Goal: Information Seeking & Learning: Learn about a topic

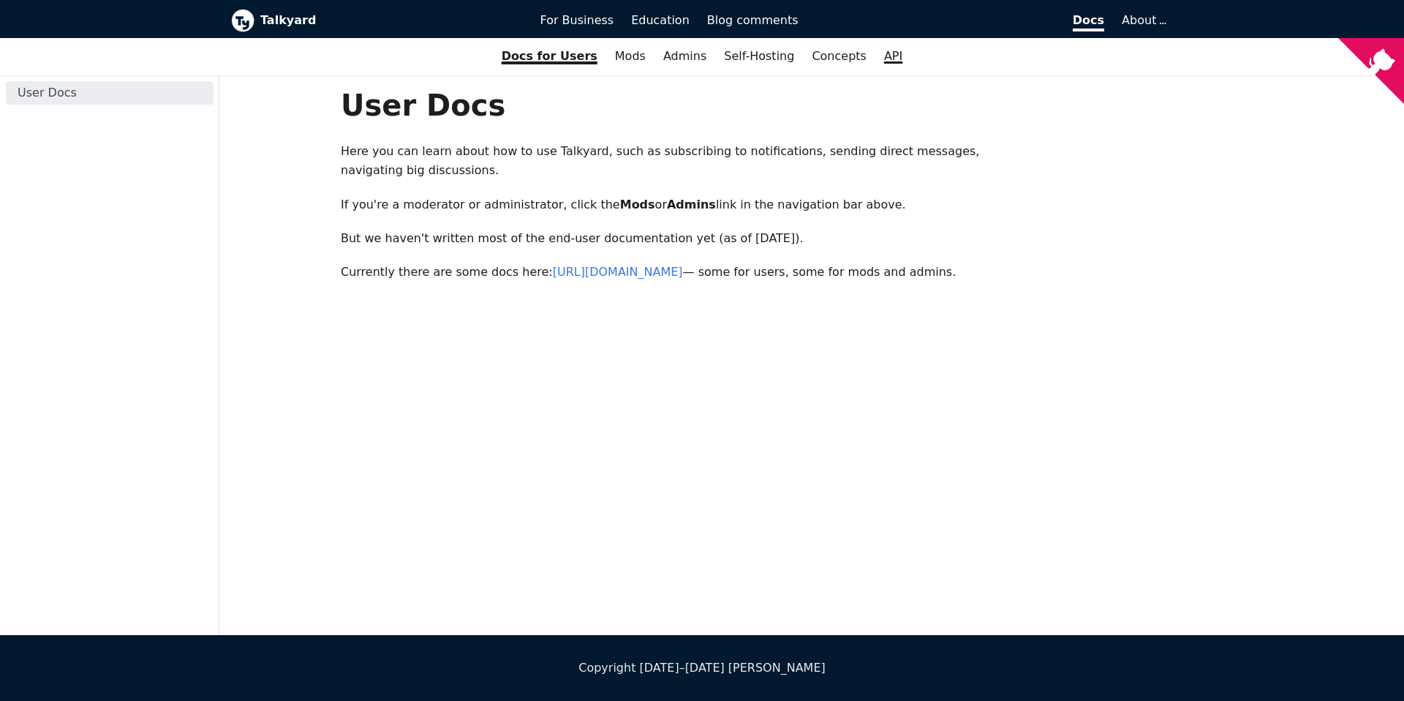
click at [876, 58] on link "API" at bounding box center [894, 56] width 36 height 25
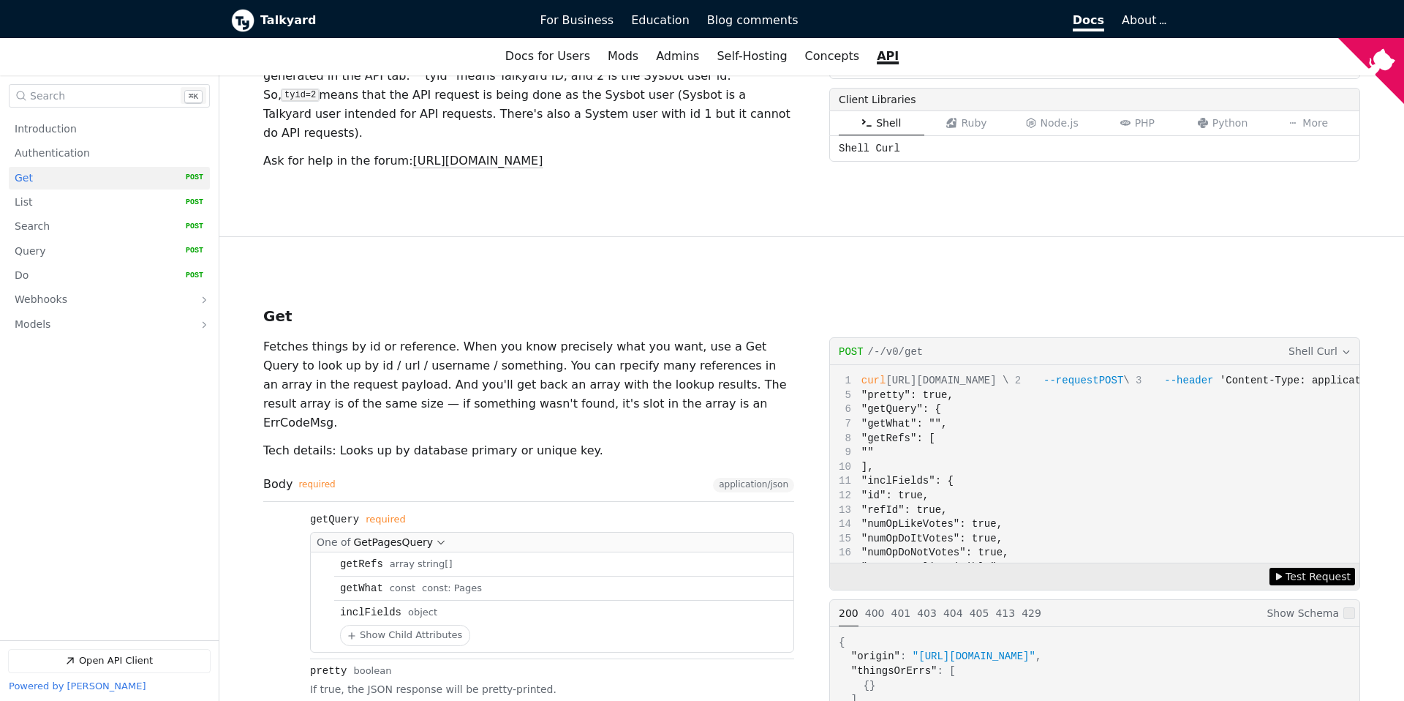
scroll to position [625, 0]
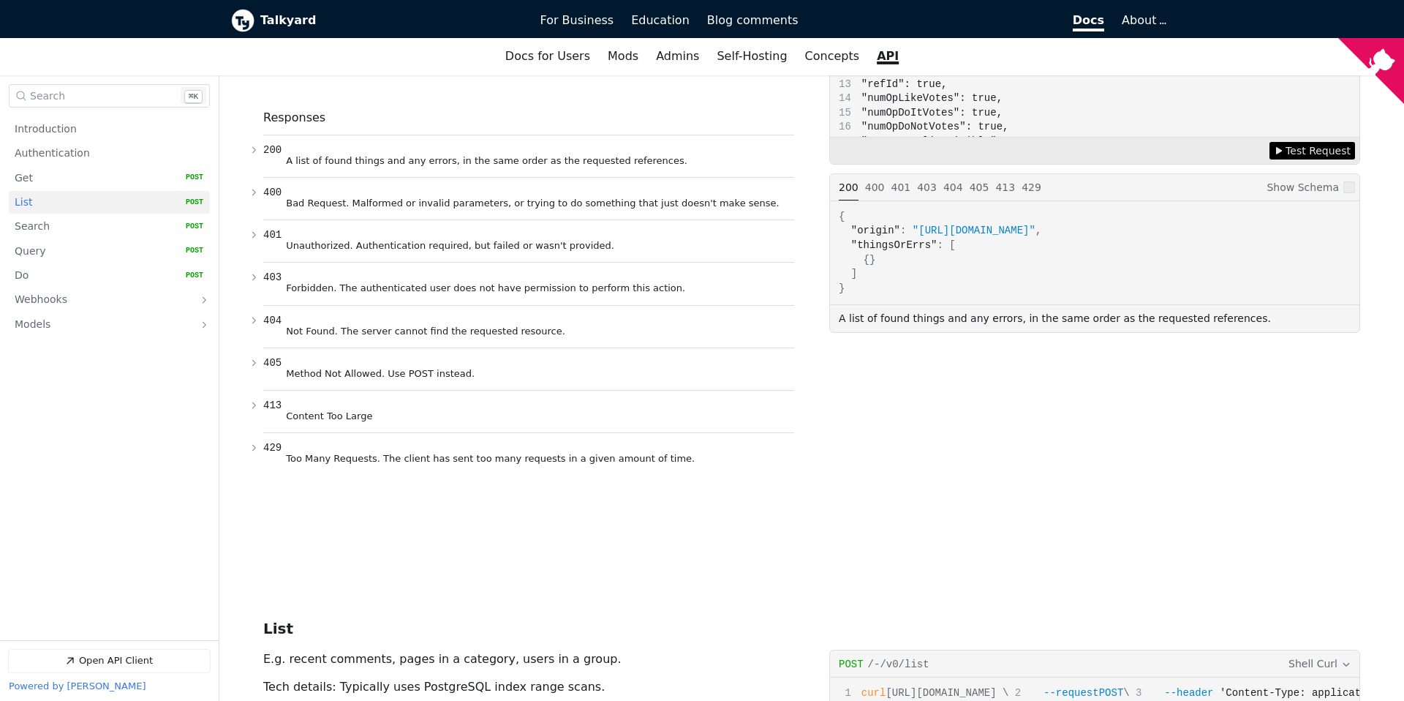
scroll to position [1215, 0]
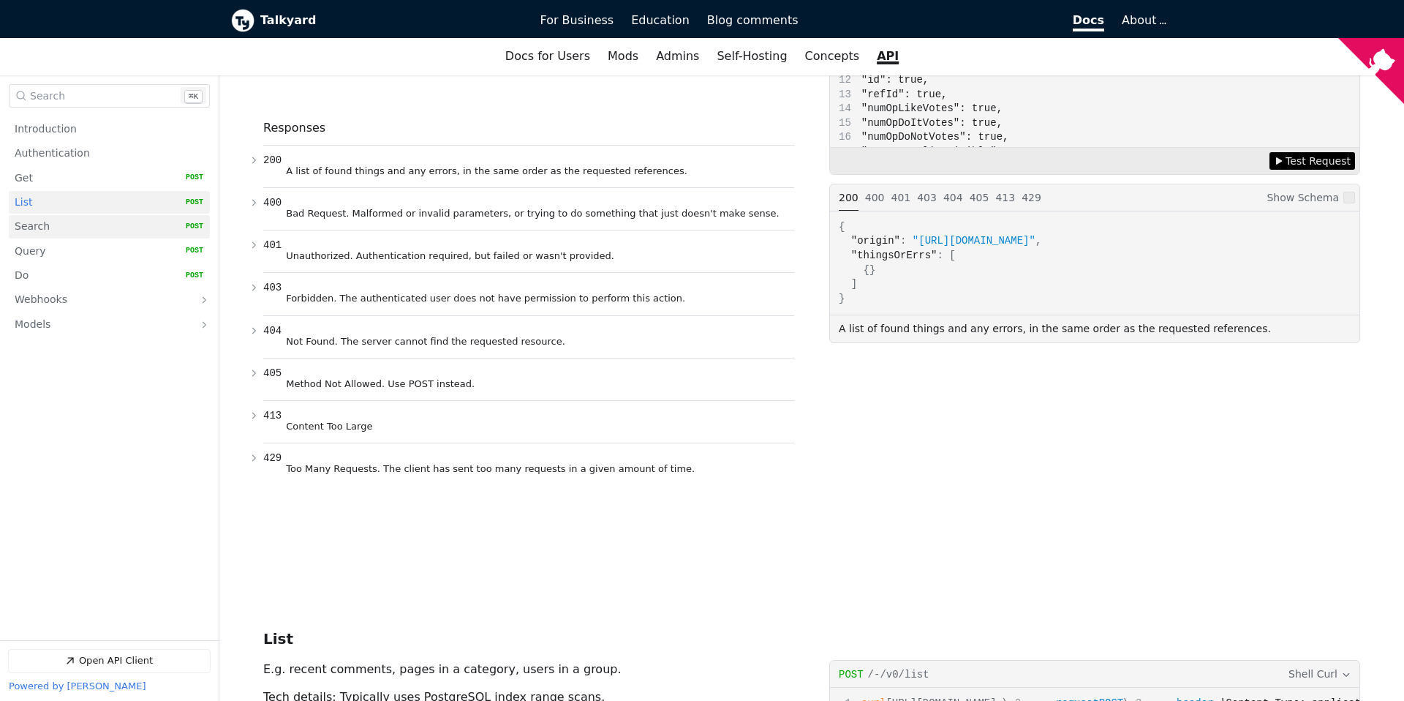
click at [101, 228] on link "Search   HTTP Method: POST" at bounding box center [109, 227] width 189 height 23
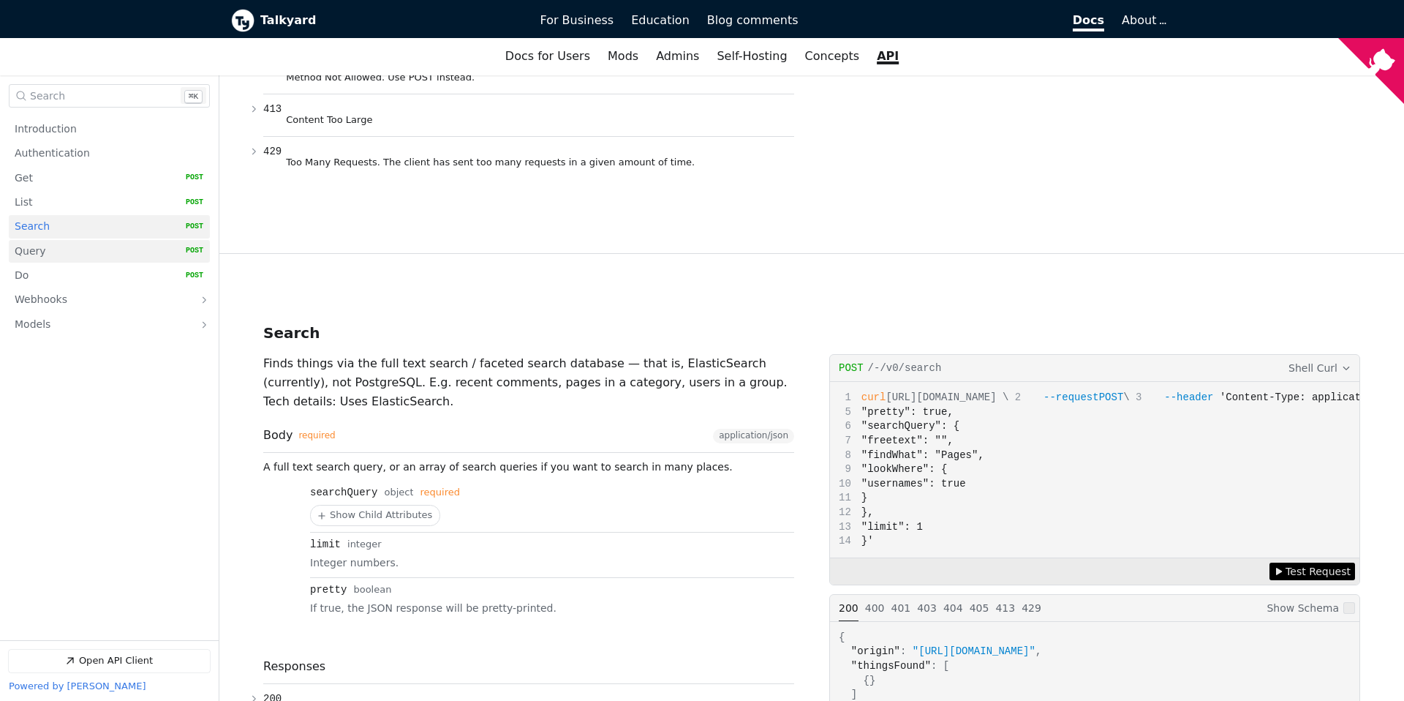
click at [97, 252] on link "Query   HTTP Method: POST" at bounding box center [109, 251] width 189 height 23
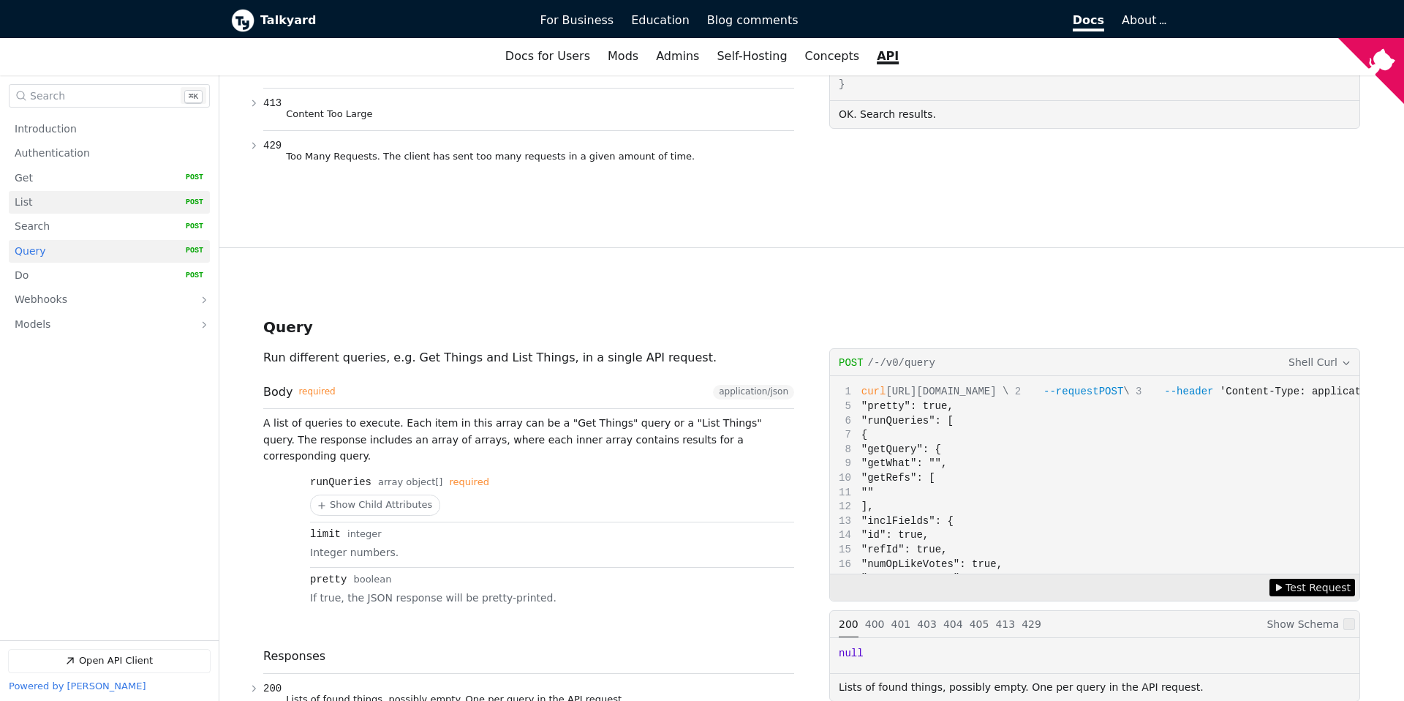
click at [83, 205] on link "List   HTTP Method: POST" at bounding box center [109, 202] width 189 height 23
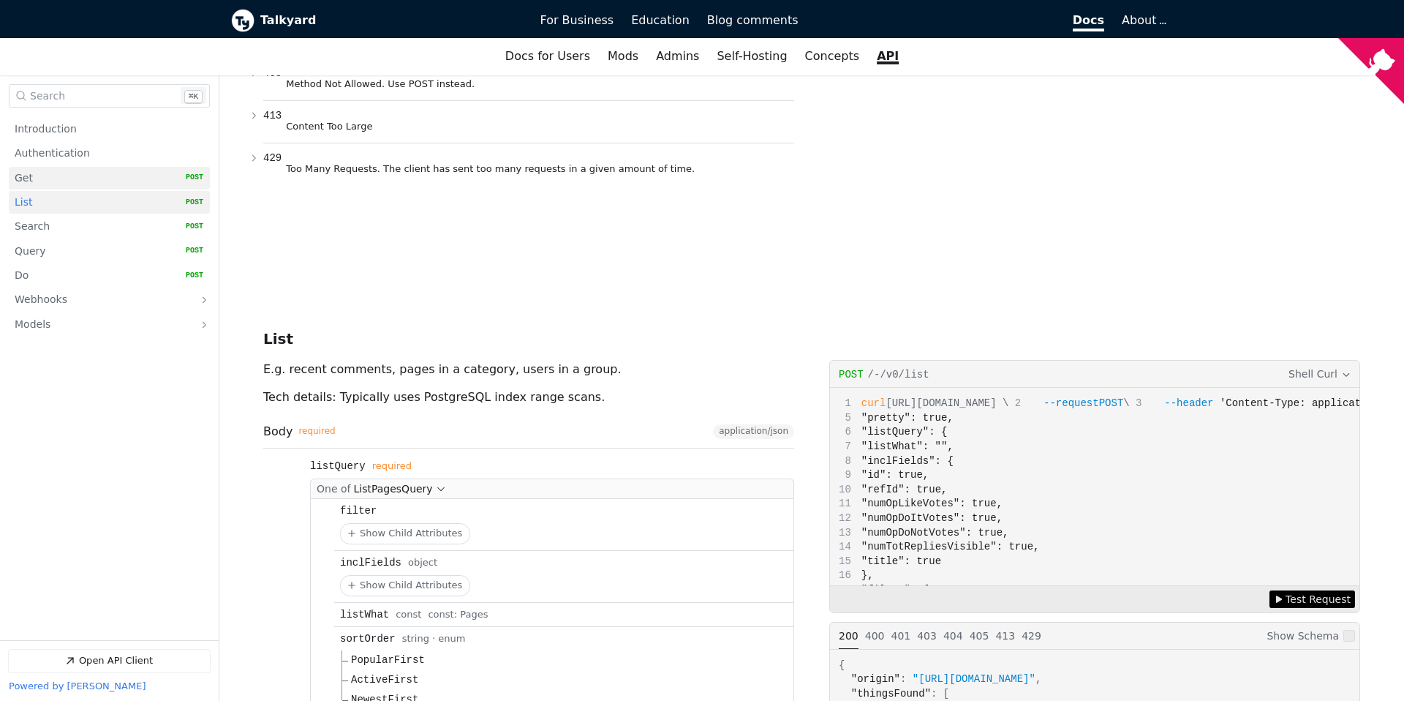
click at [68, 177] on link "Get   HTTP Method: POST" at bounding box center [109, 178] width 189 height 23
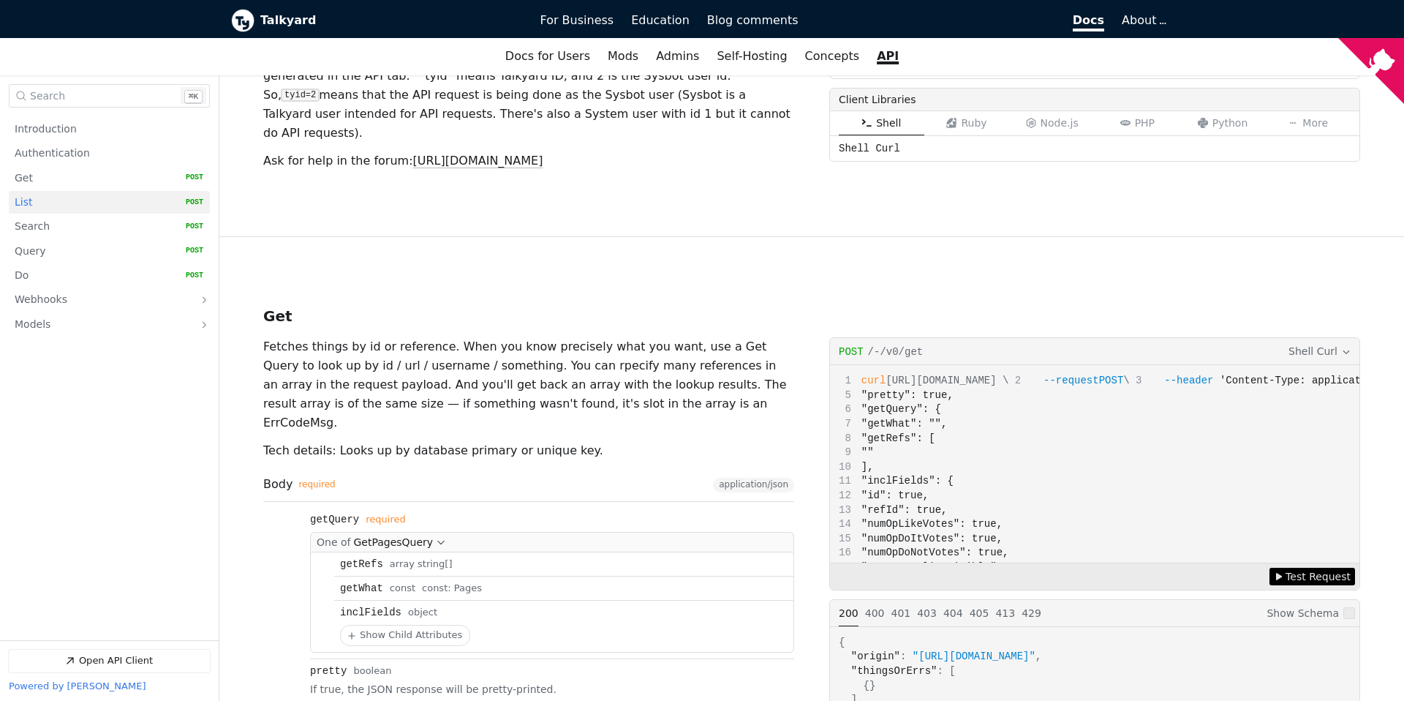
scroll to position [590, 0]
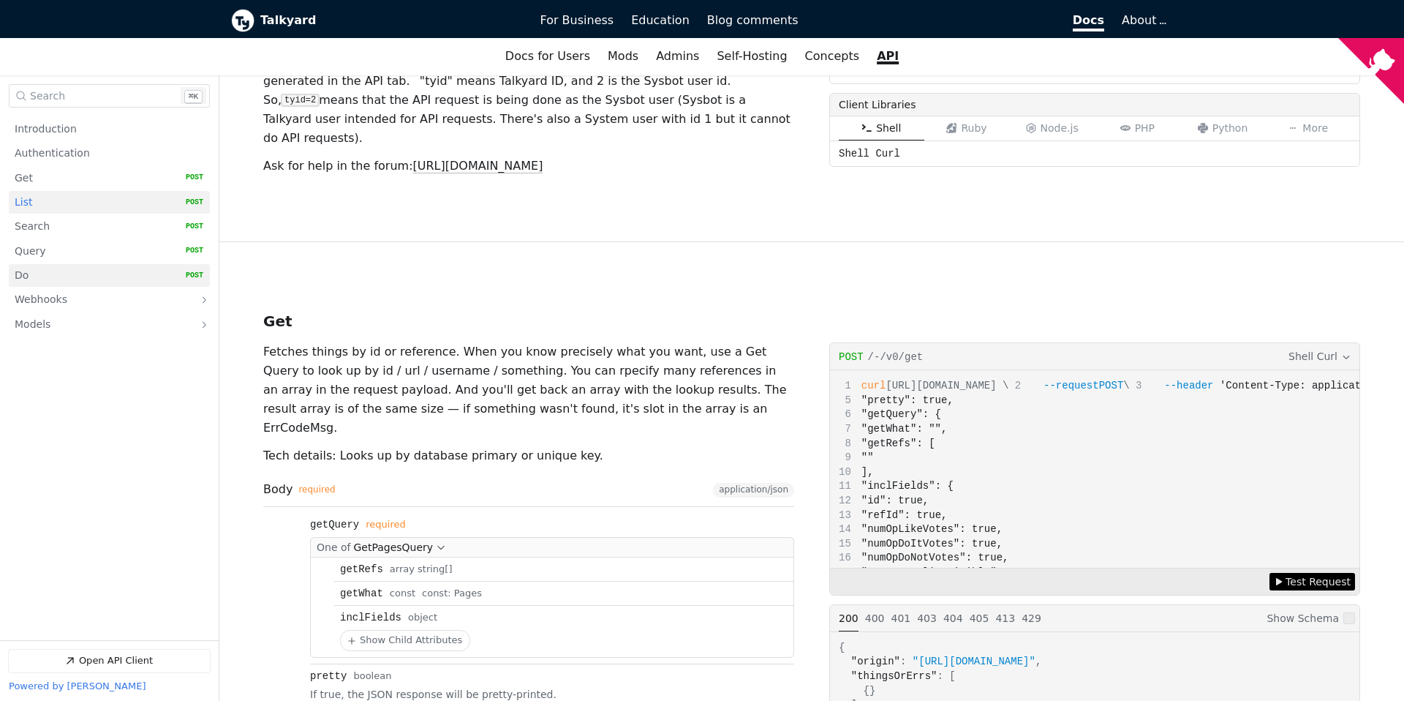
click at [115, 285] on link "Do   HTTP Method: POST" at bounding box center [109, 275] width 189 height 23
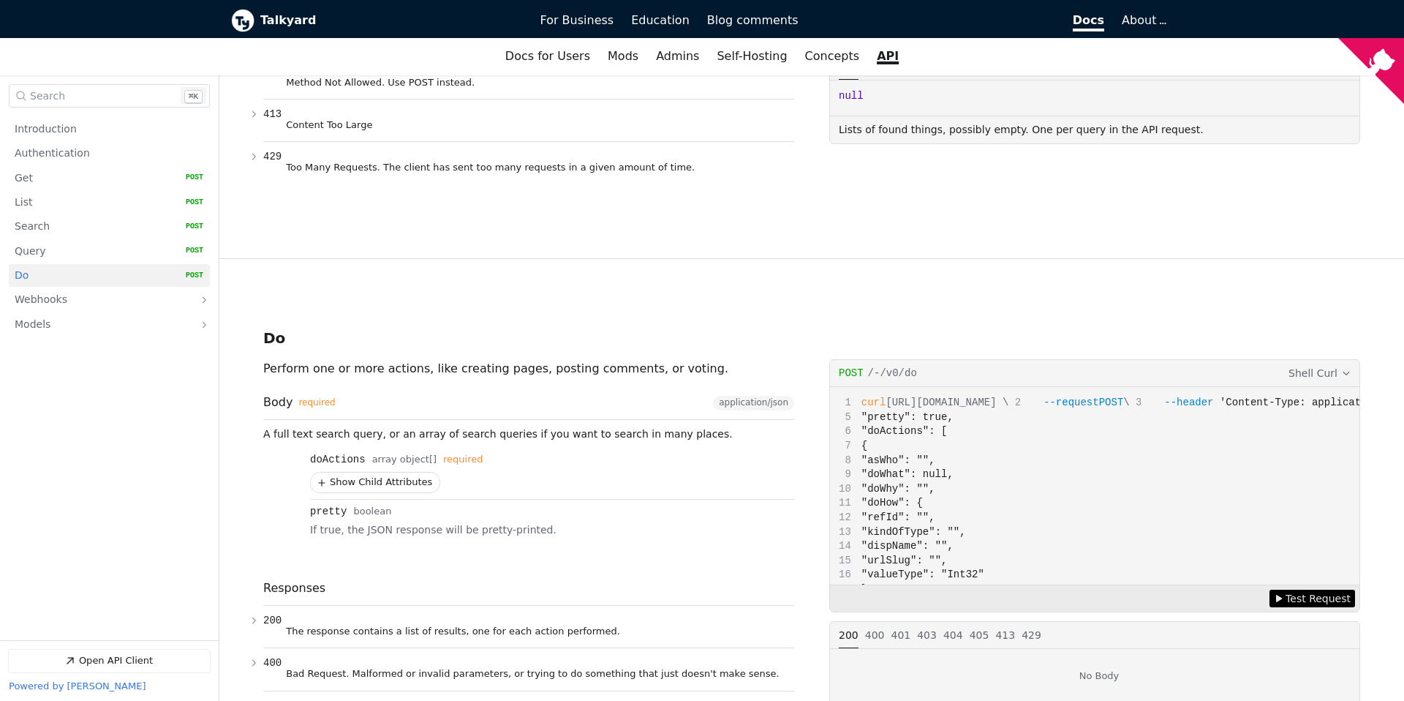
click at [409, 473] on button "Show Child Attributes for doActions" at bounding box center [375, 483] width 129 height 20
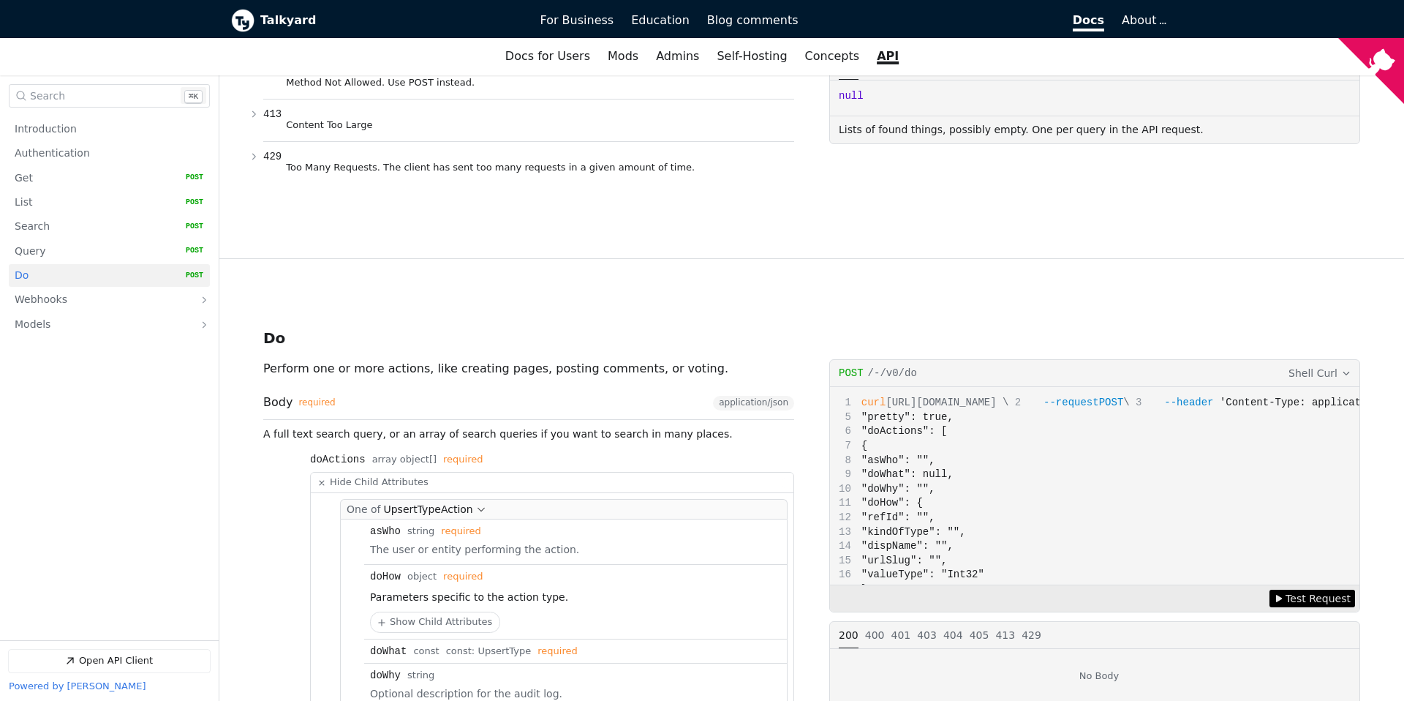
scroll to position [4275, 0]
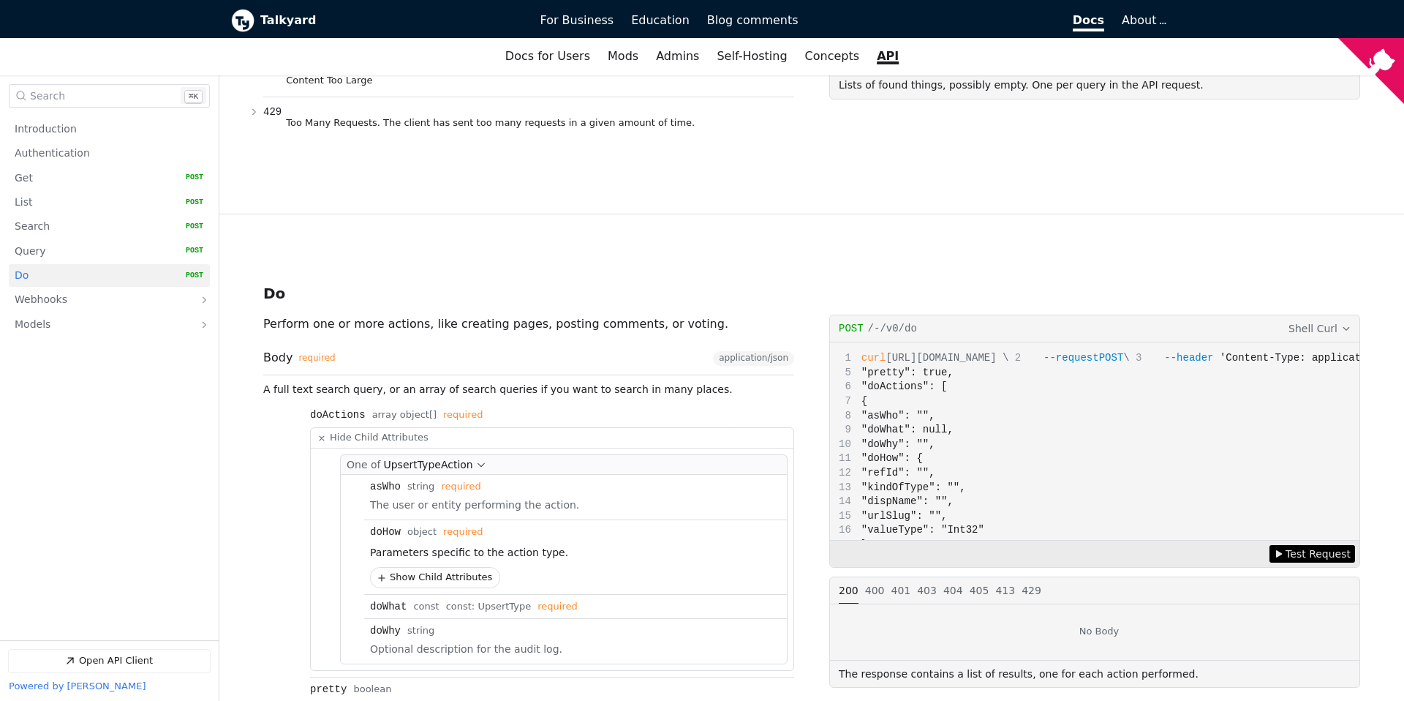
click at [467, 568] on button "Show Child Attributes for doHow" at bounding box center [435, 578] width 129 height 20
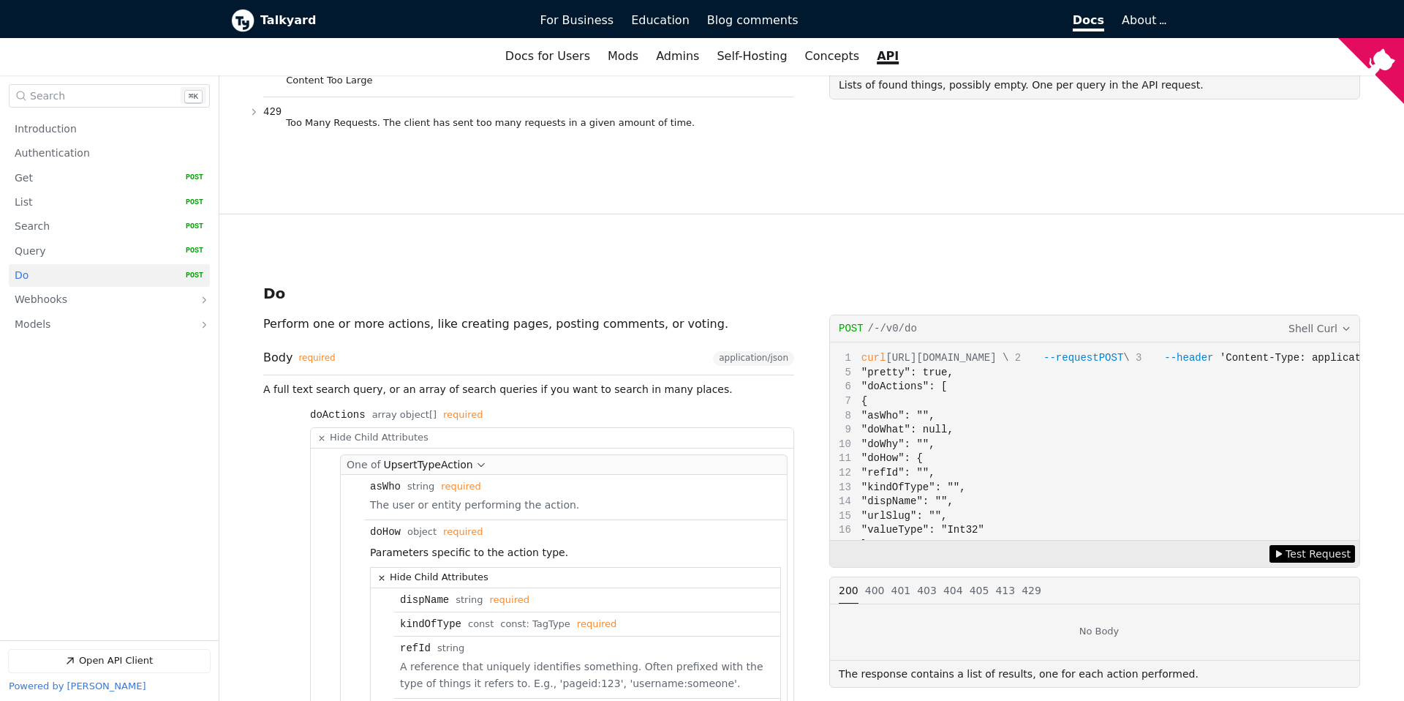
click at [377, 568] on button "Hide Child Attributes for doHow" at bounding box center [576, 578] width 410 height 20
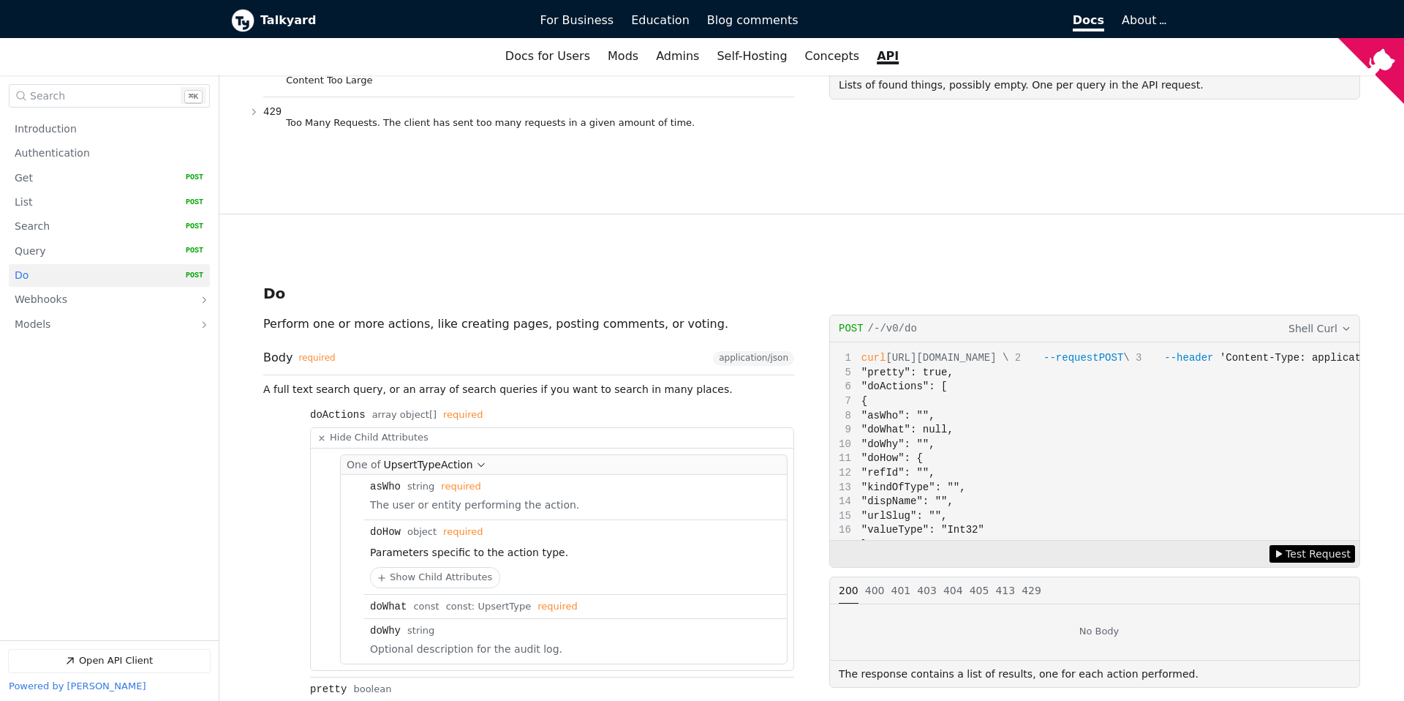
click at [407, 601] on div "doWhat Type: const const: UpsertType required" at bounding box center [575, 607] width 411 height 12
click at [459, 601] on div "const:" at bounding box center [462, 606] width 32 height 11
click at [499, 601] on span "UpsertType" at bounding box center [504, 606] width 53 height 11
click at [129, 305] on link "Webhooks" at bounding box center [99, 300] width 169 height 23
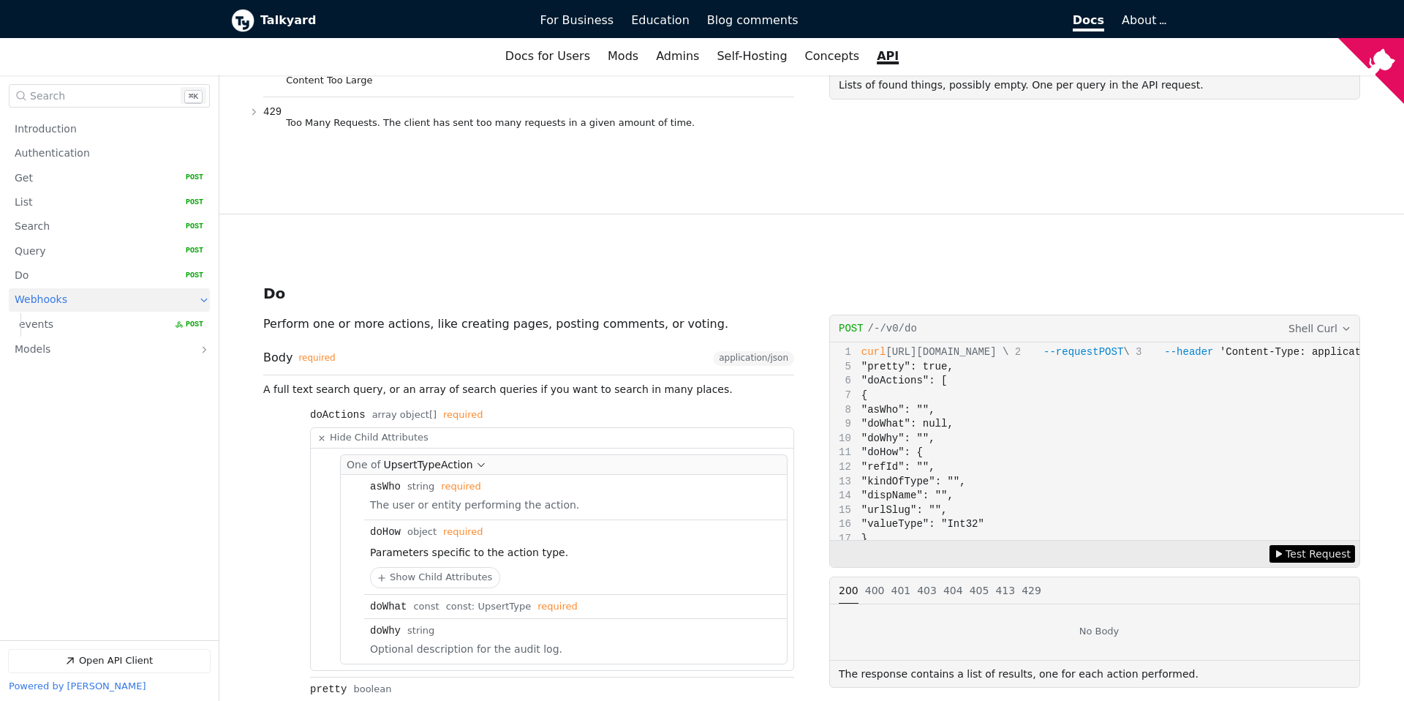
scroll to position [5220, 0]
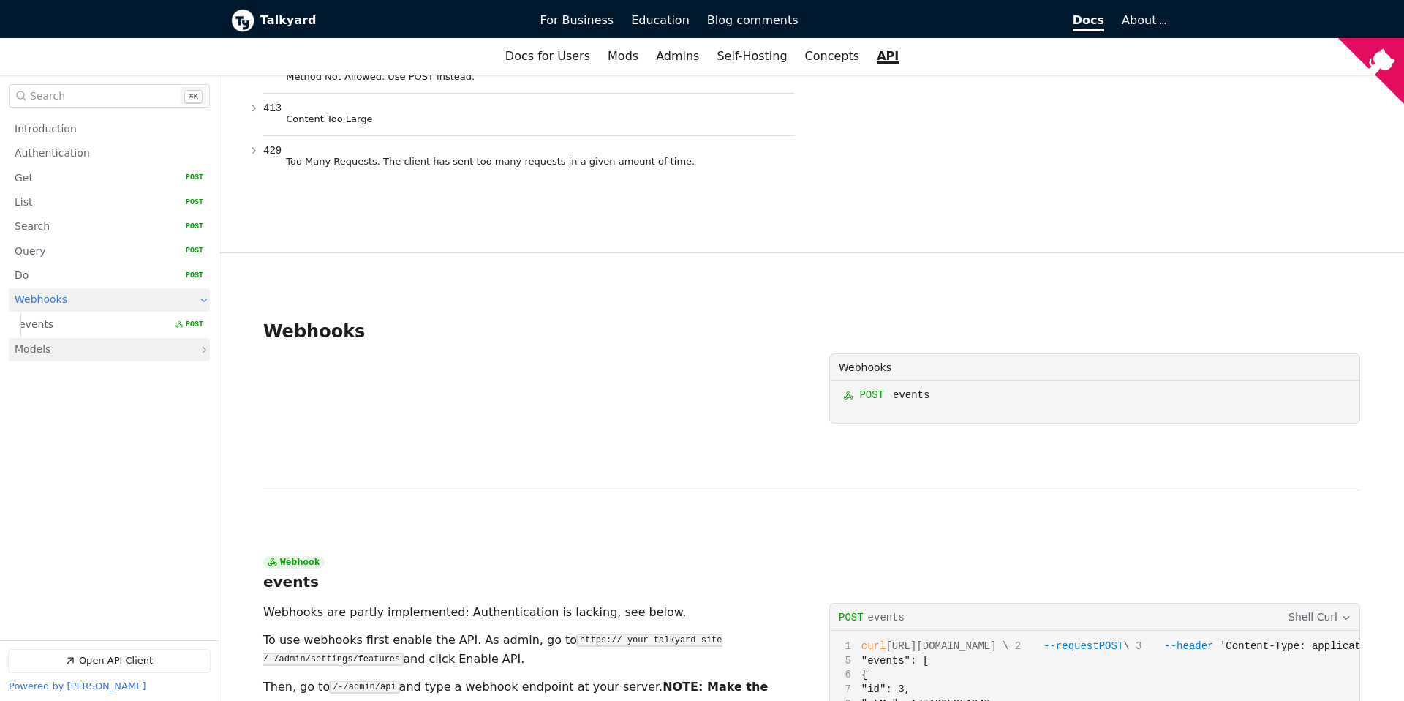
click at [117, 346] on link "Models" at bounding box center [99, 349] width 169 height 23
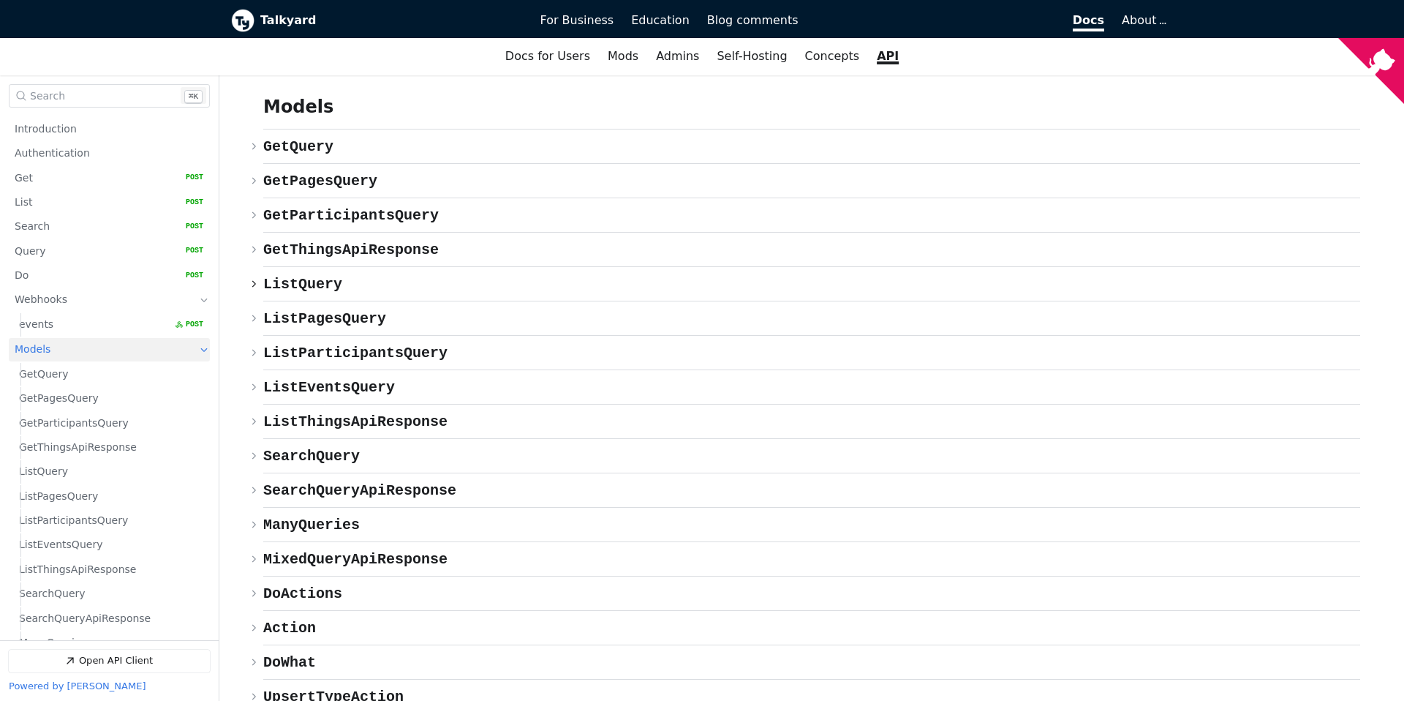
scroll to position [6543, 0]
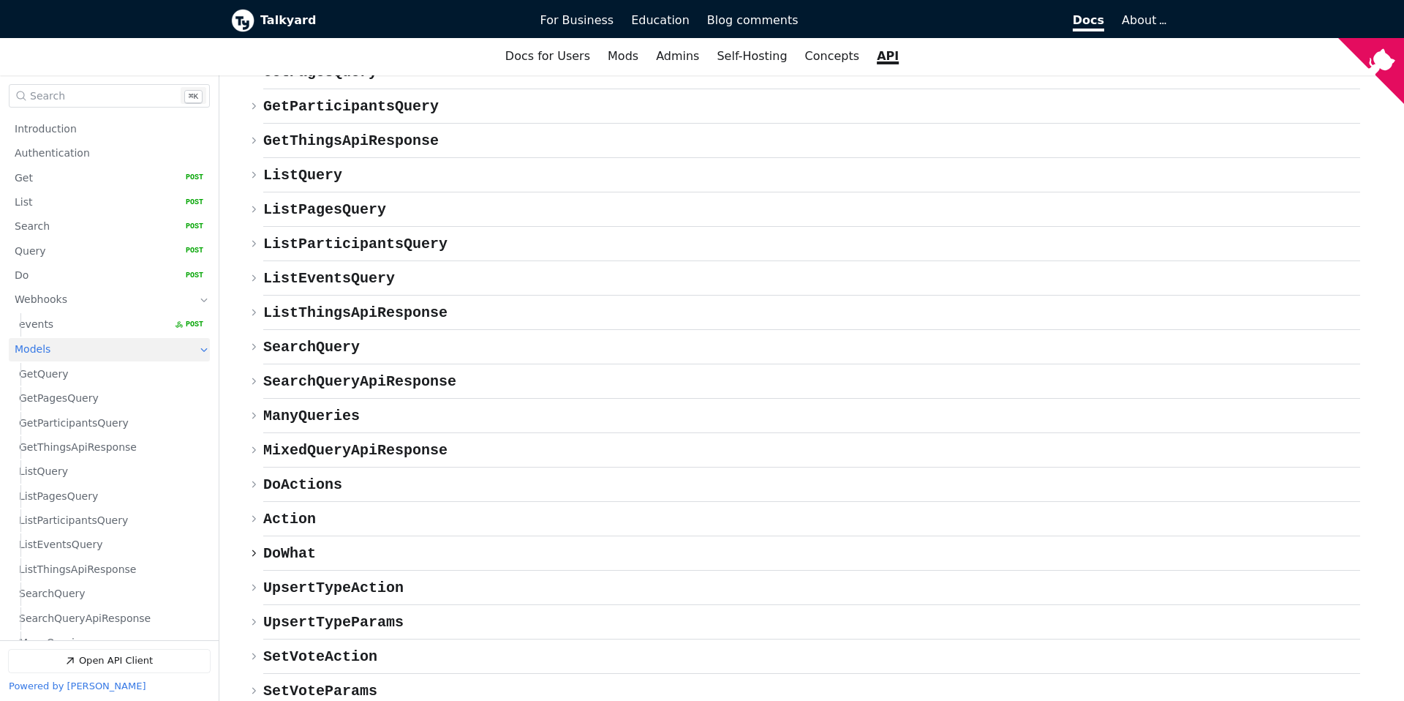
click at [275, 545] on span "enum DoWhat" at bounding box center [289, 553] width 53 height 17
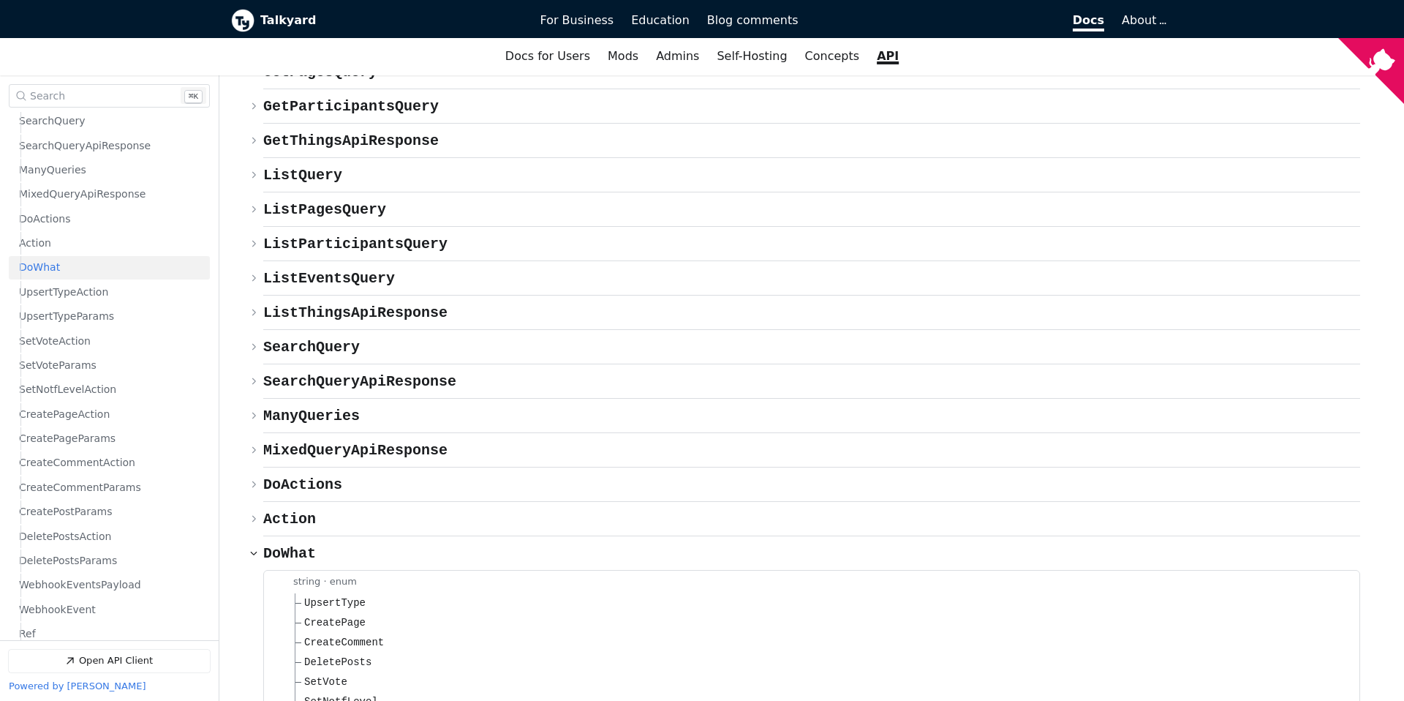
scroll to position [562, 0]
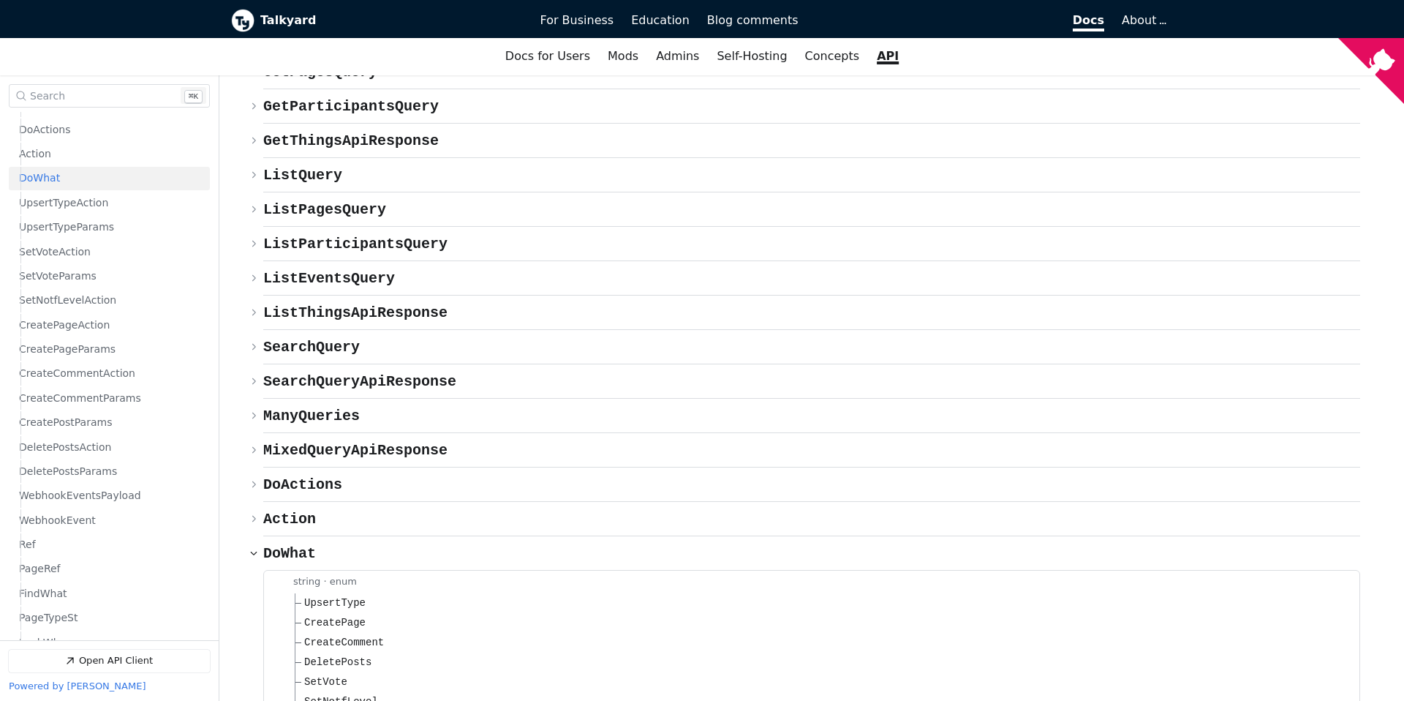
click at [351, 595] on span "UpsertType" at bounding box center [334, 602] width 61 height 15
click at [351, 615] on span "CreatePage" at bounding box center [334, 622] width 61 height 15
click at [351, 635] on span "CreateComment" at bounding box center [344, 642] width 80 height 15
click at [350, 655] on span "DeletePosts" at bounding box center [337, 662] width 67 height 15
click at [348, 692] on li "SetVote" at bounding box center [824, 702] width 1059 height 20
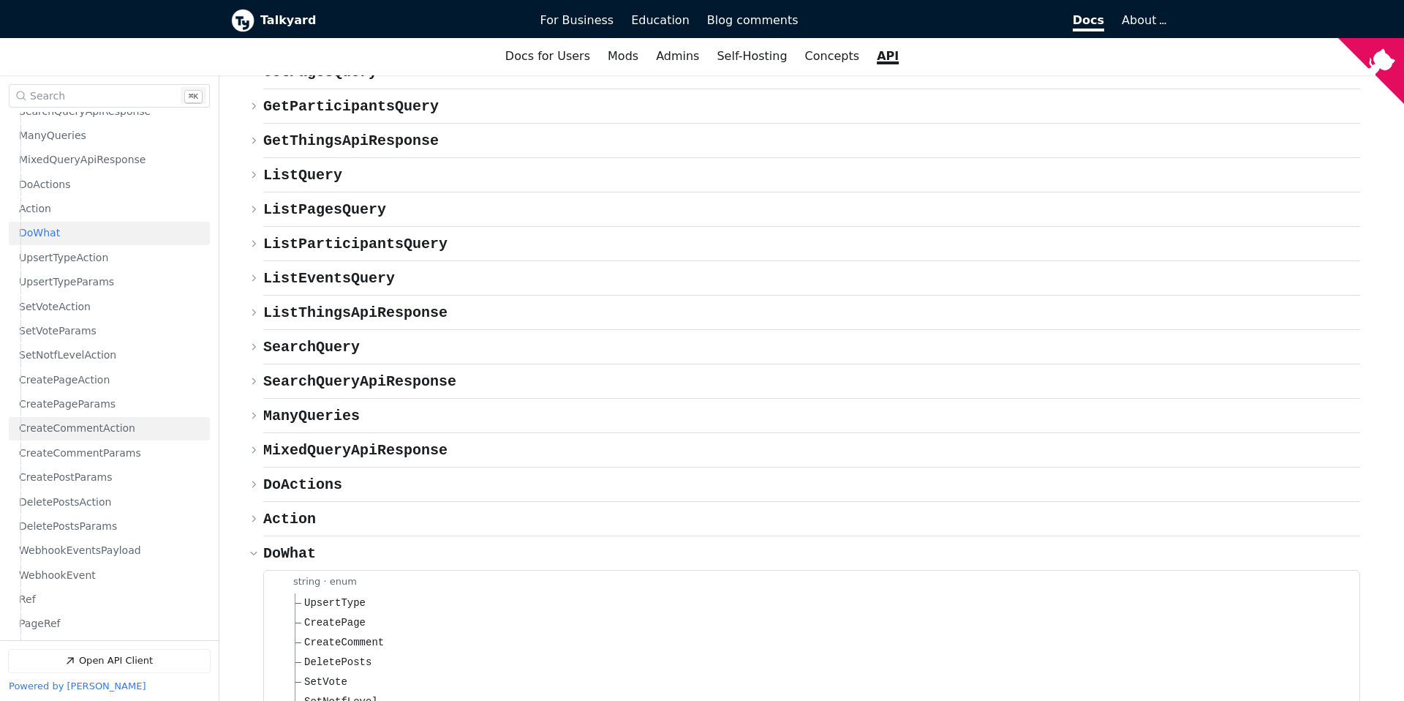
click at [117, 431] on p "CreateCommentAction" at bounding box center [77, 429] width 116 height 14
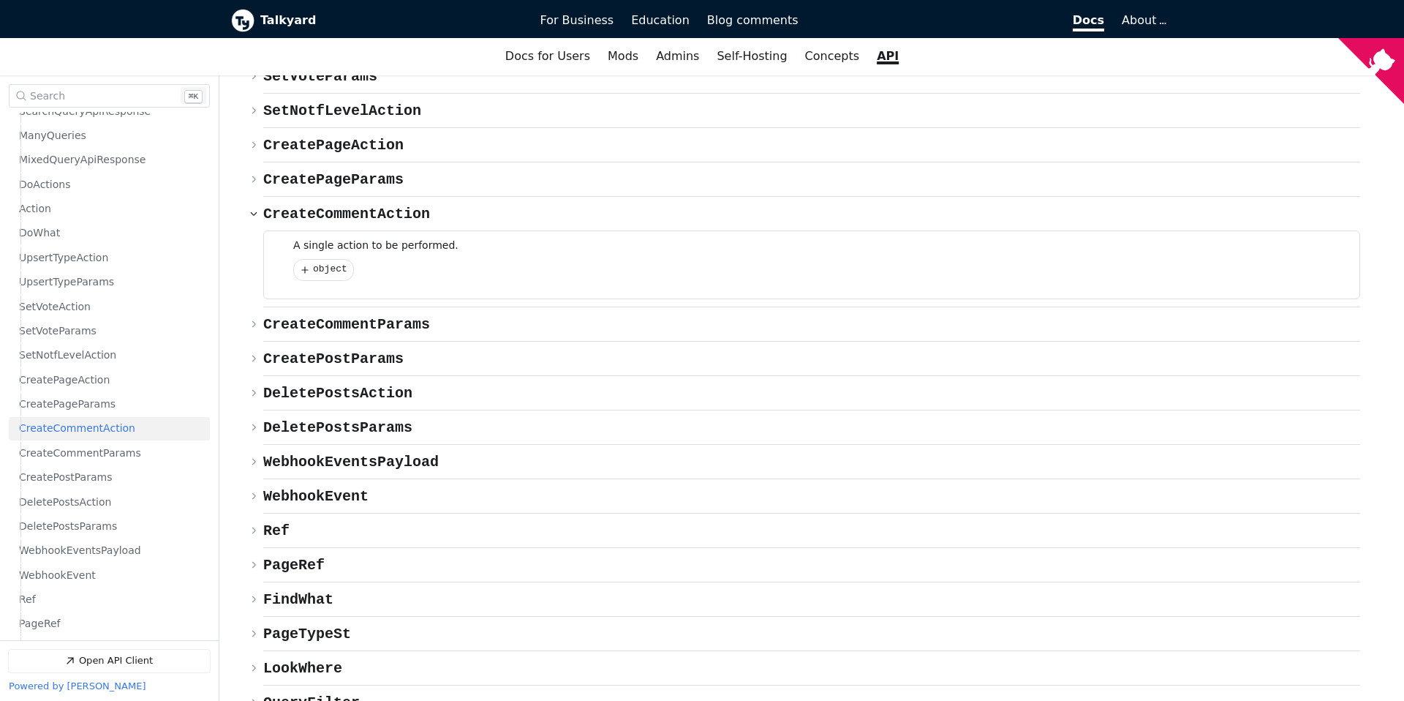
click at [329, 264] on span "{} object" at bounding box center [330, 269] width 34 height 11
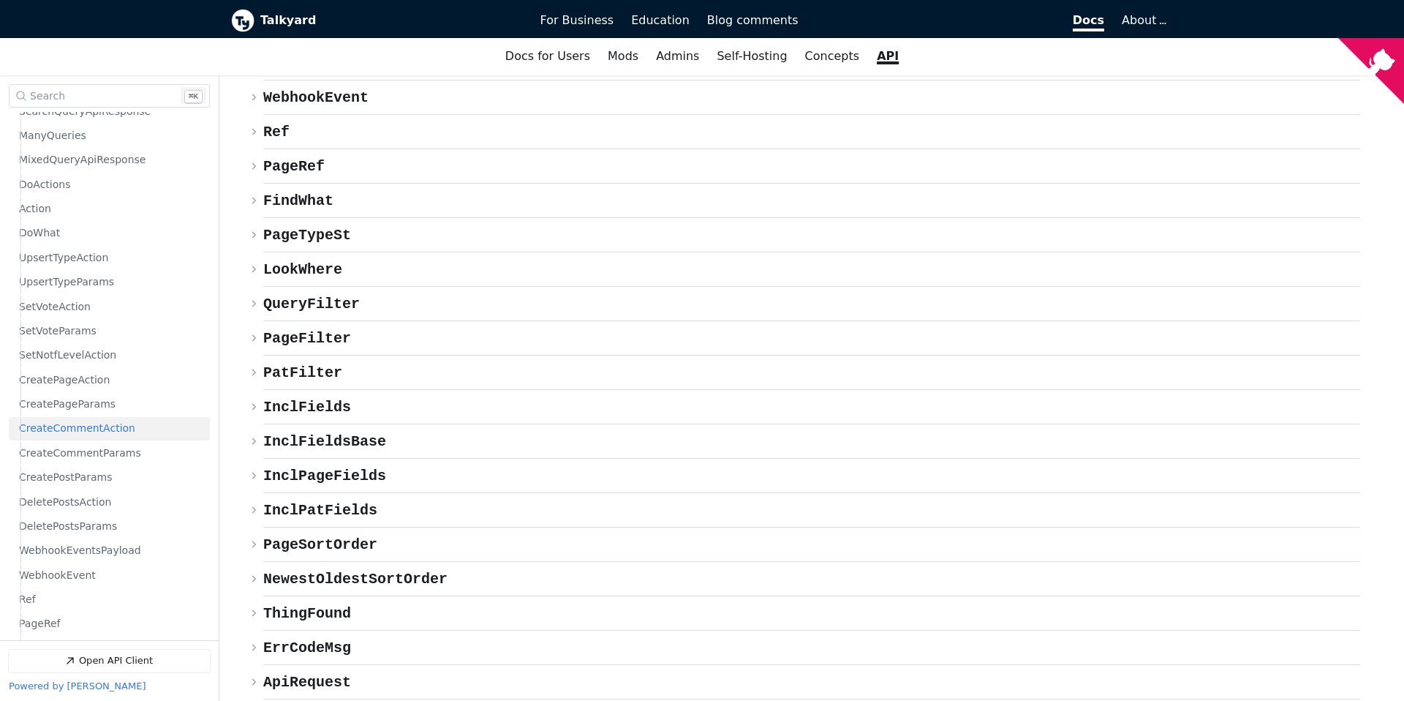
scroll to position [8003, 0]
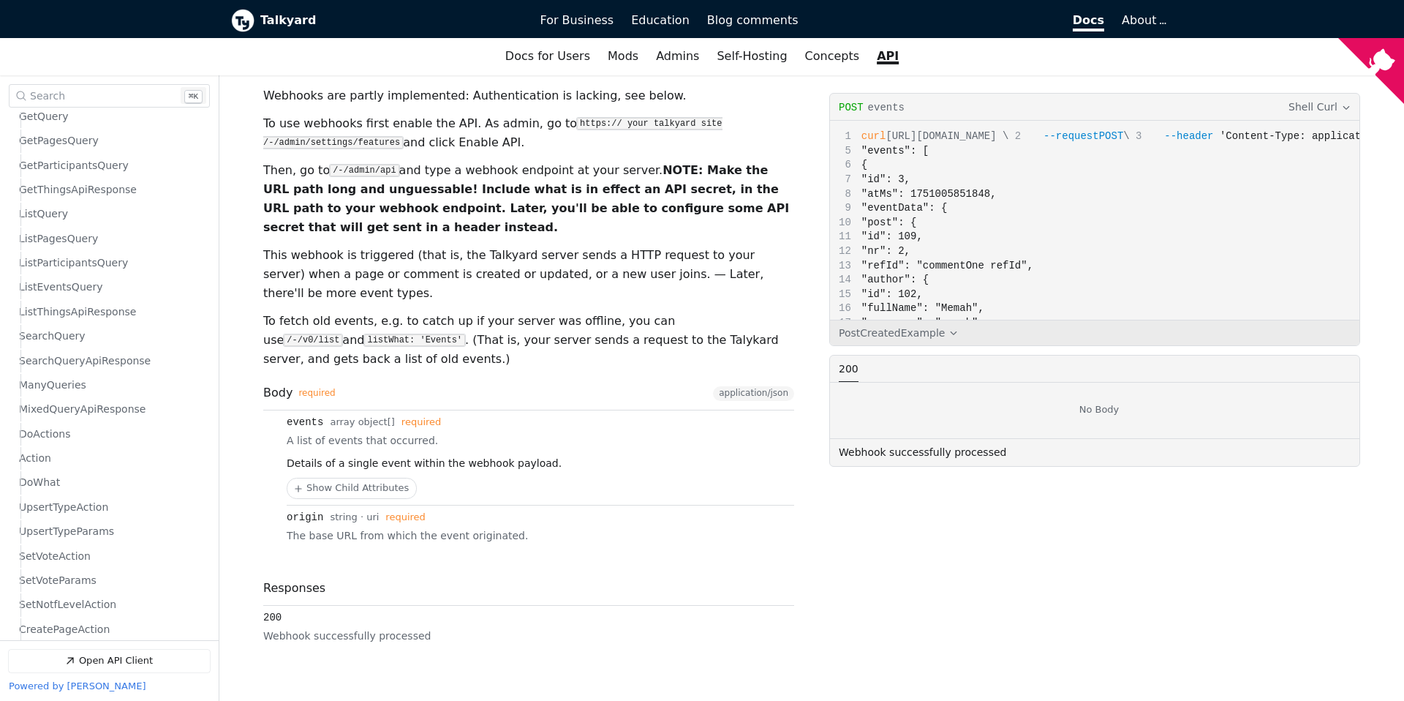
scroll to position [146, 0]
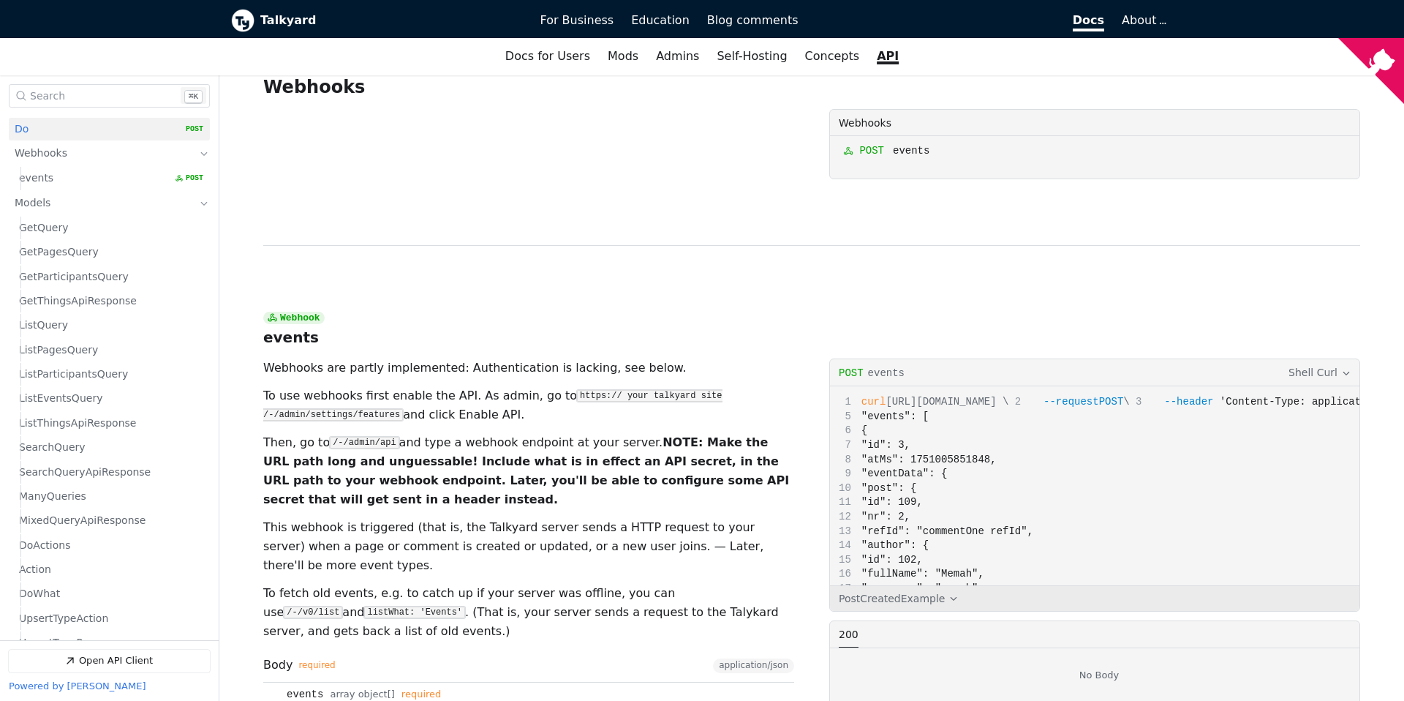
scroll to position [4317, 0]
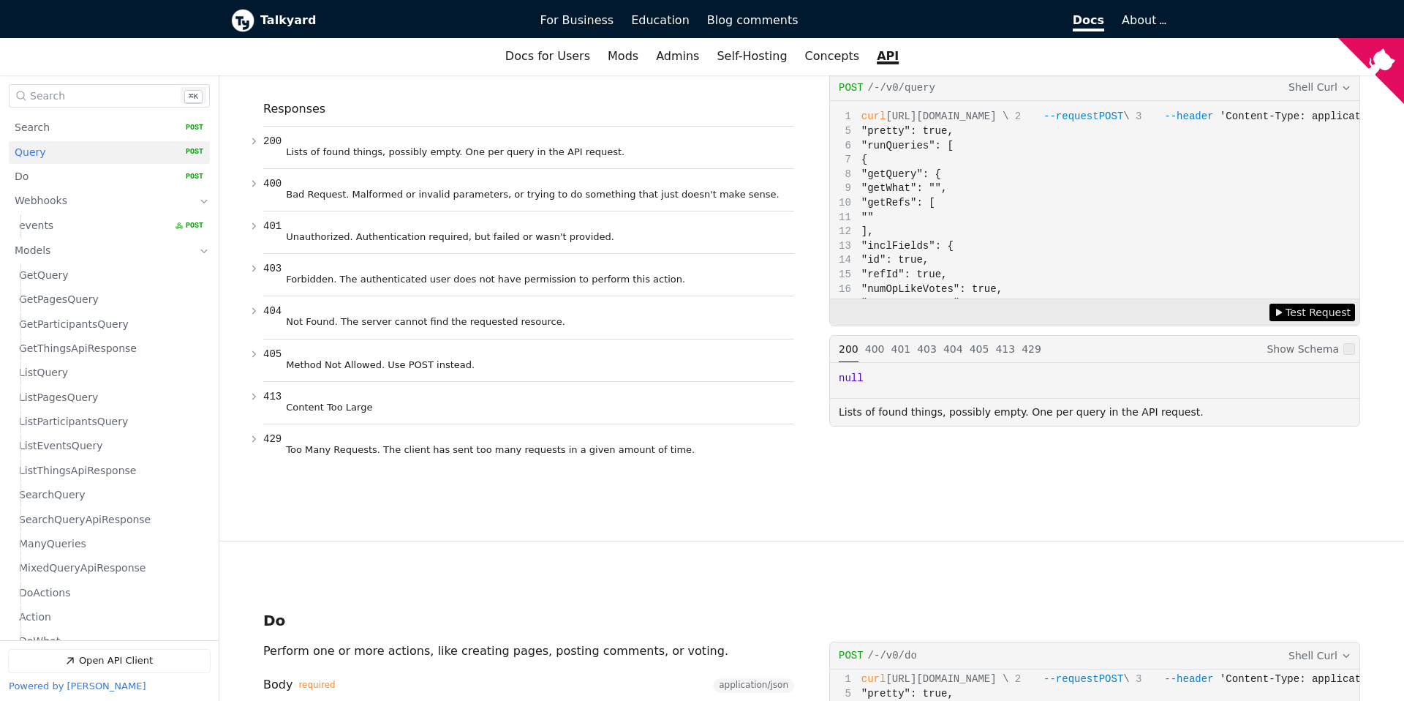
scroll to position [70, 0]
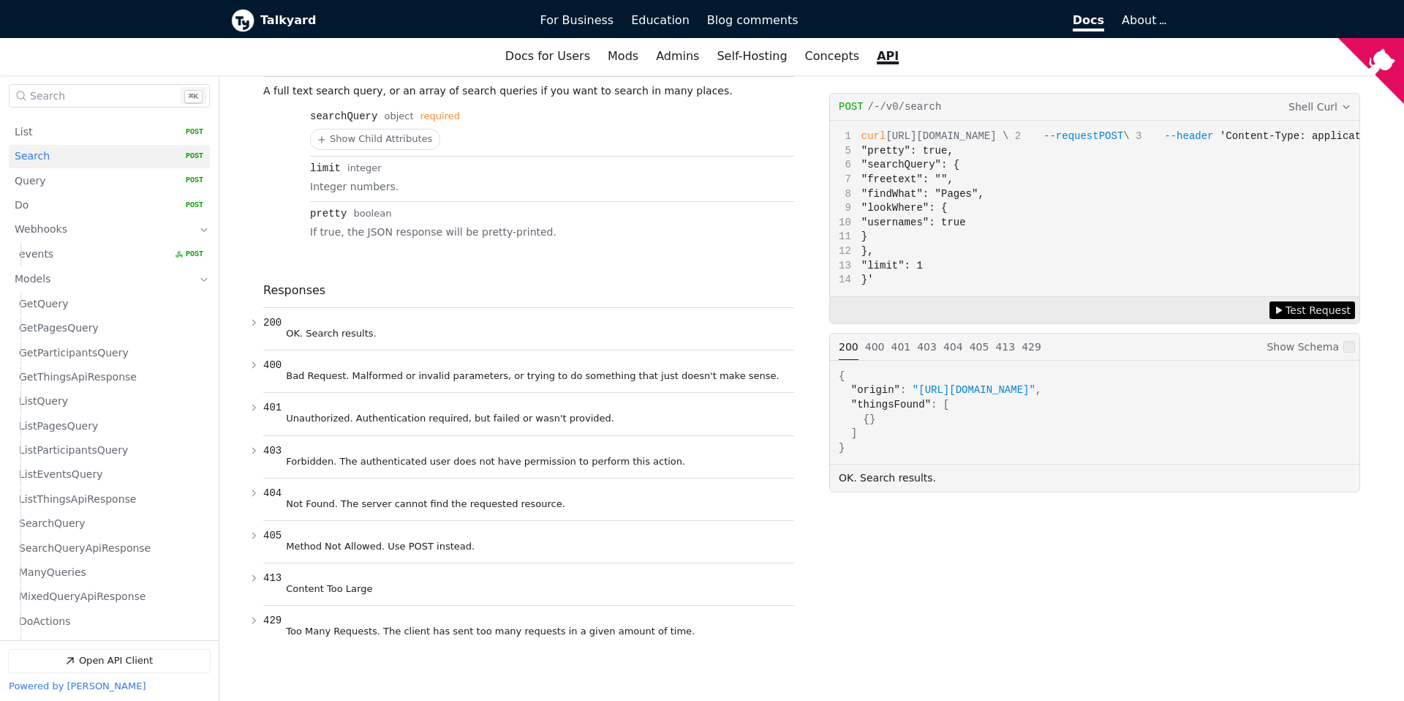
scroll to position [46, 0]
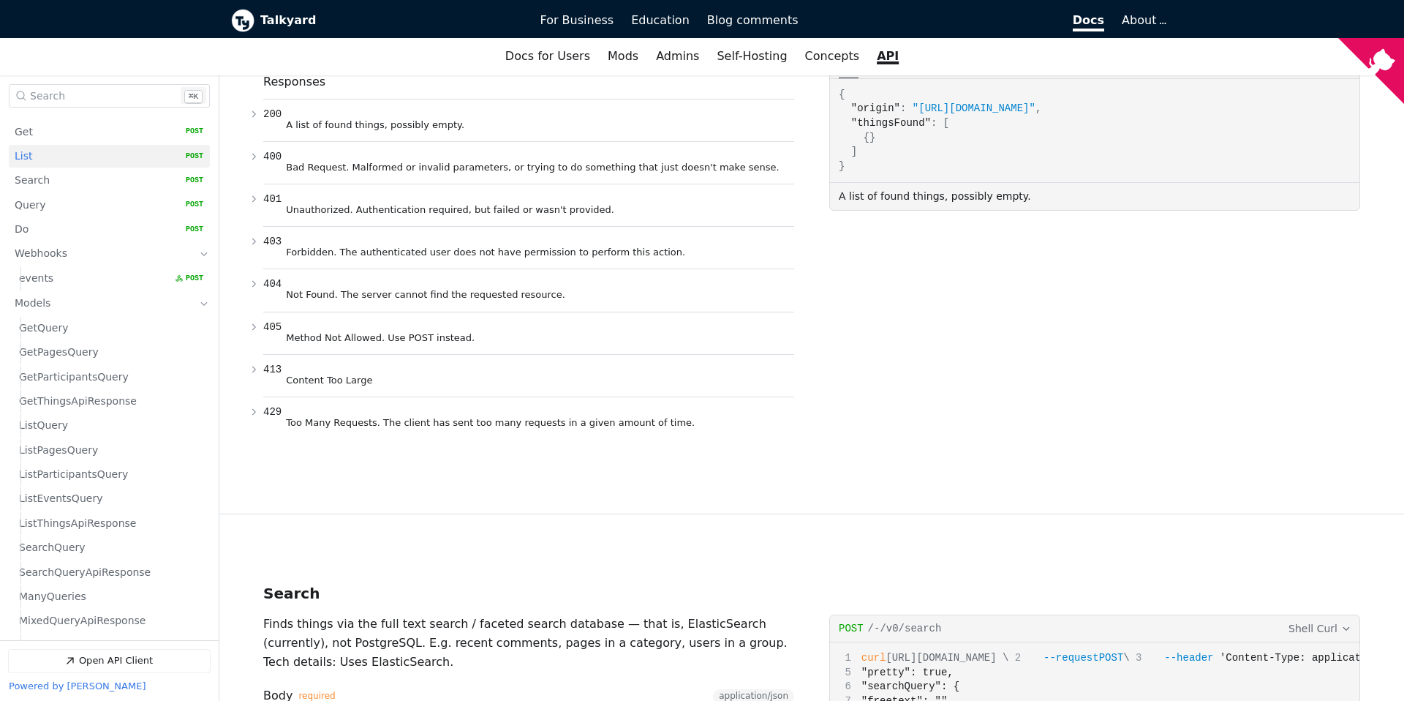
scroll to position [21, 0]
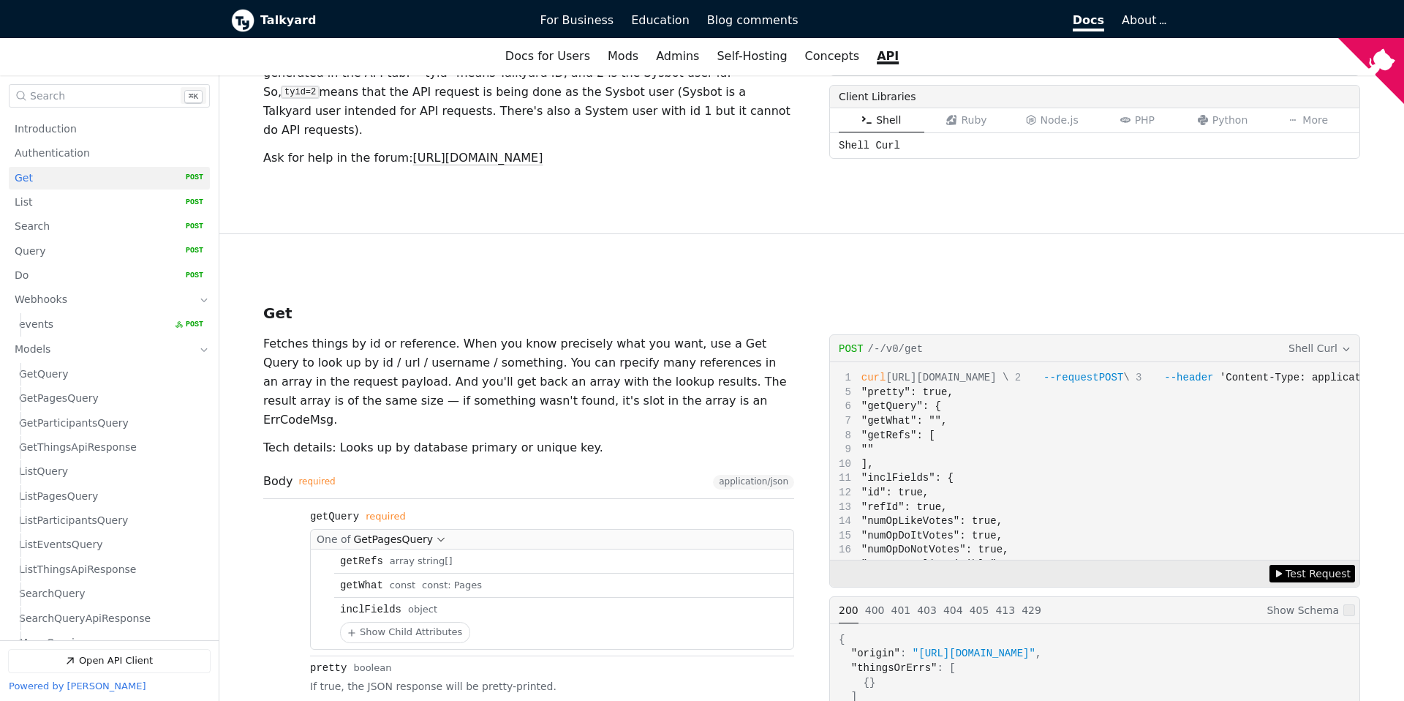
scroll to position [579, 0]
